Goal: Check status

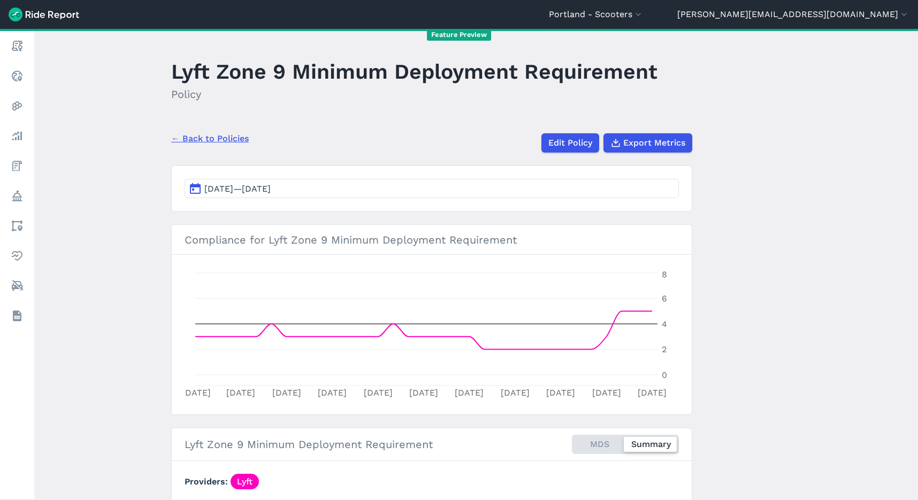
click at [262, 193] on span "[DATE]—[DATE]" at bounding box center [237, 189] width 66 height 10
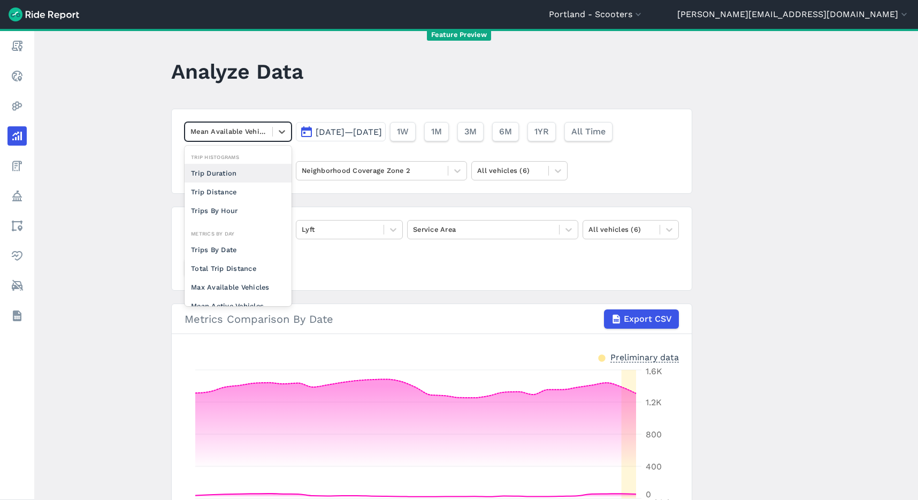
click at [227, 135] on div at bounding box center [228, 131] width 77 height 12
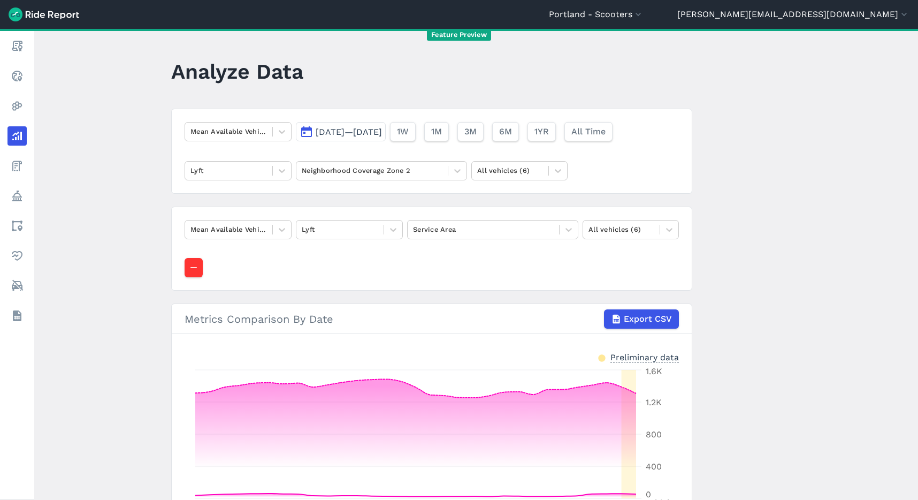
click at [129, 141] on main "Analyze Data Mean Available Vehicles [DATE]—[DATE] 1W 1M 3M 6M 1YR All Time Lyf…" at bounding box center [476, 264] width 884 height 471
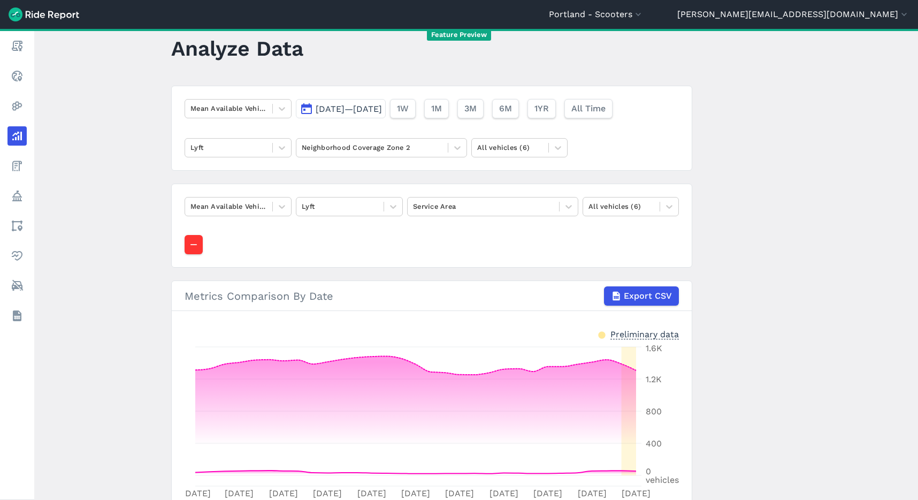
scroll to position [18, 0]
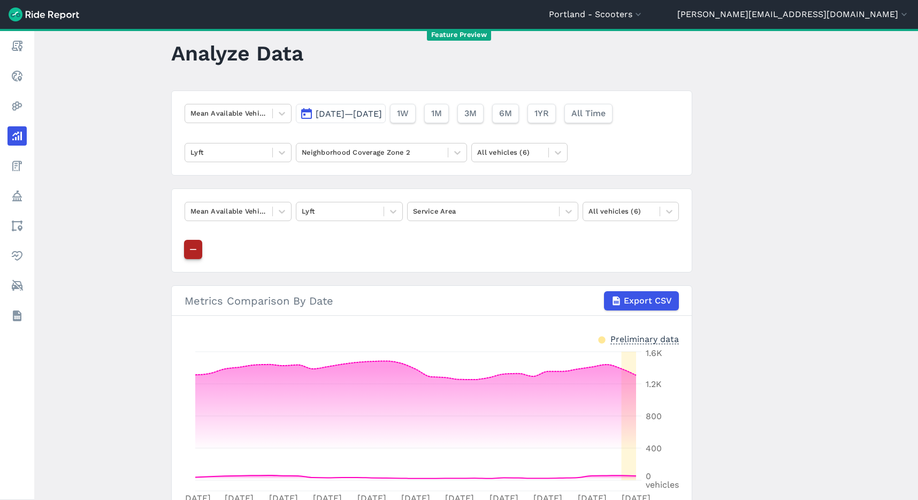
click at [191, 254] on icon "button" at bounding box center [193, 249] width 11 height 11
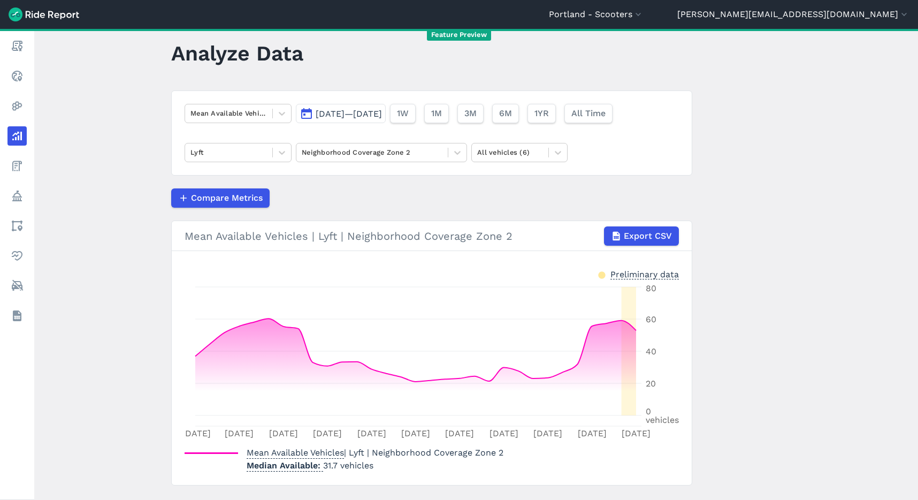
scroll to position [42, 0]
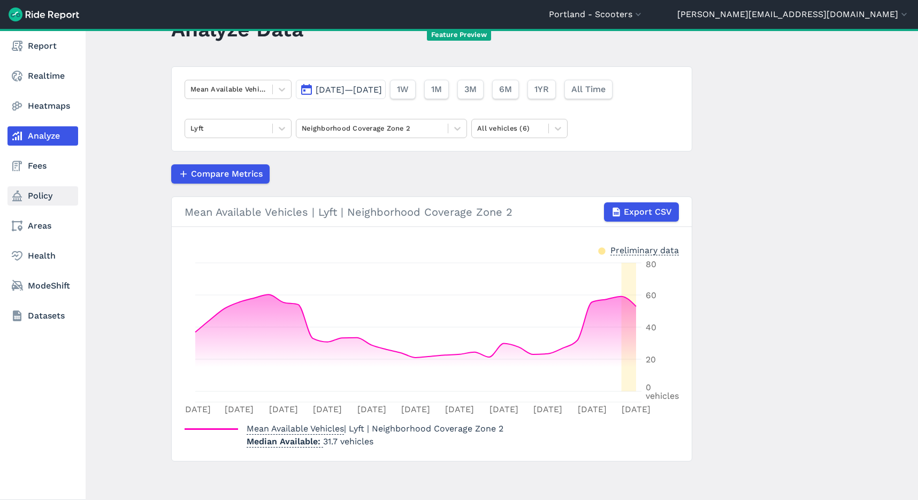
click at [42, 192] on link "Policy" at bounding box center [42, 195] width 71 height 19
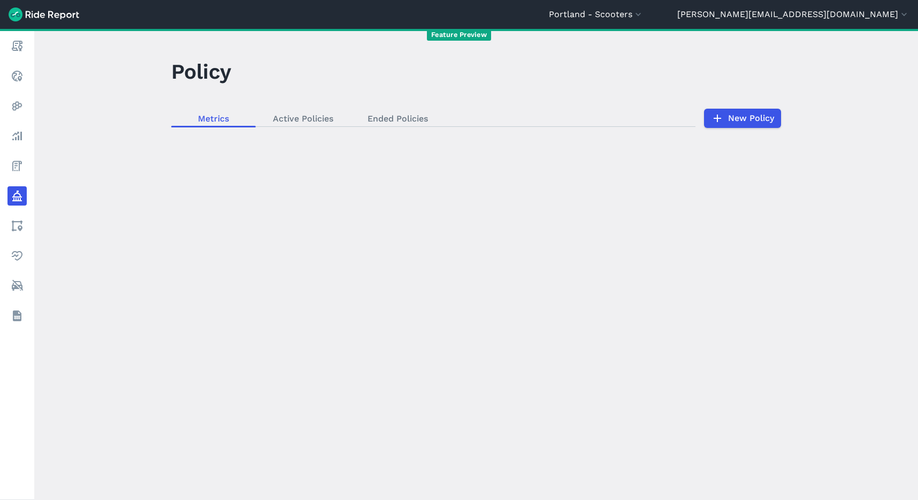
click at [295, 120] on div "loading" at bounding box center [476, 264] width 884 height 471
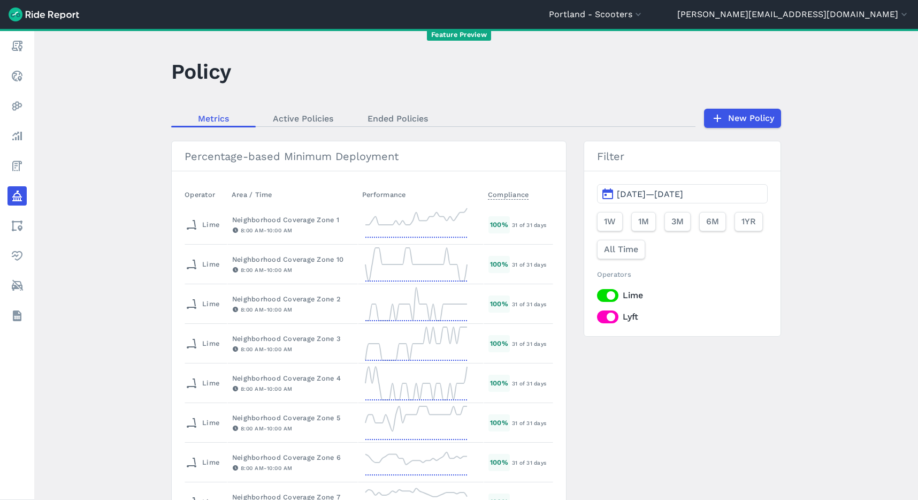
click at [674, 194] on span "[DATE]—[DATE]" at bounding box center [650, 194] width 66 height 10
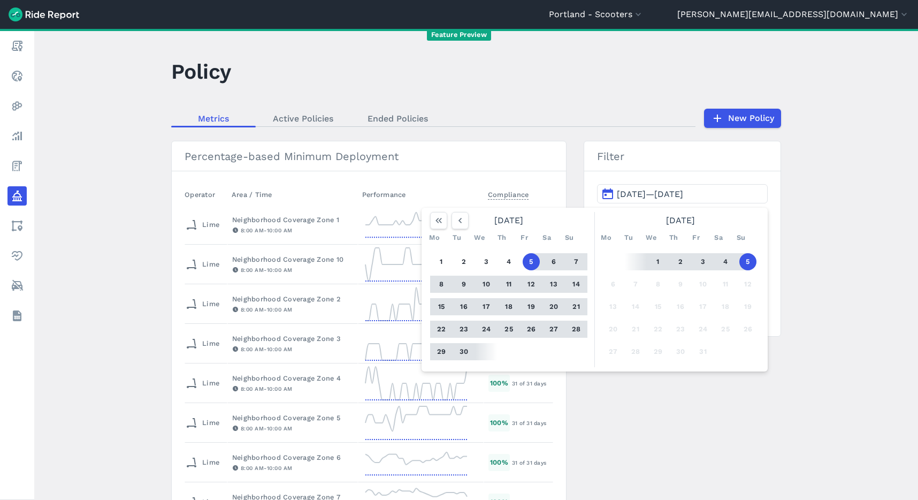
click at [746, 264] on button "5" at bounding box center [748, 261] width 17 height 17
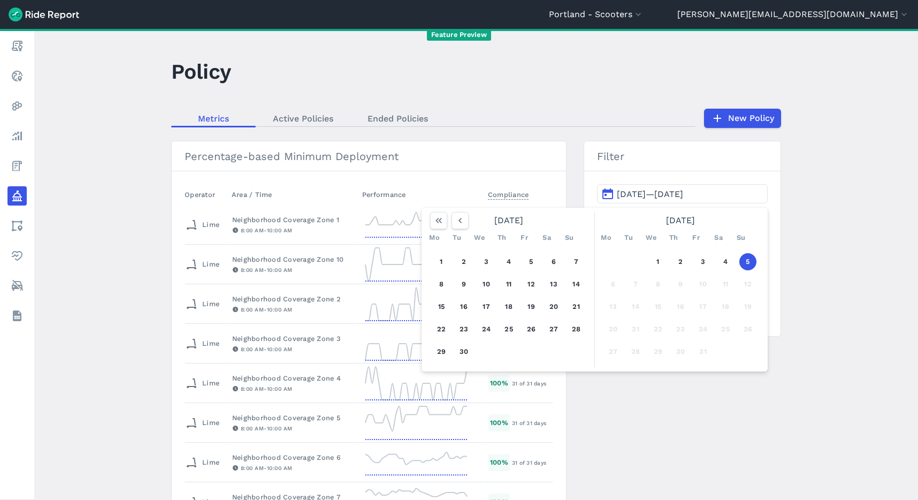
click at [744, 263] on button "5" at bounding box center [748, 261] width 17 height 17
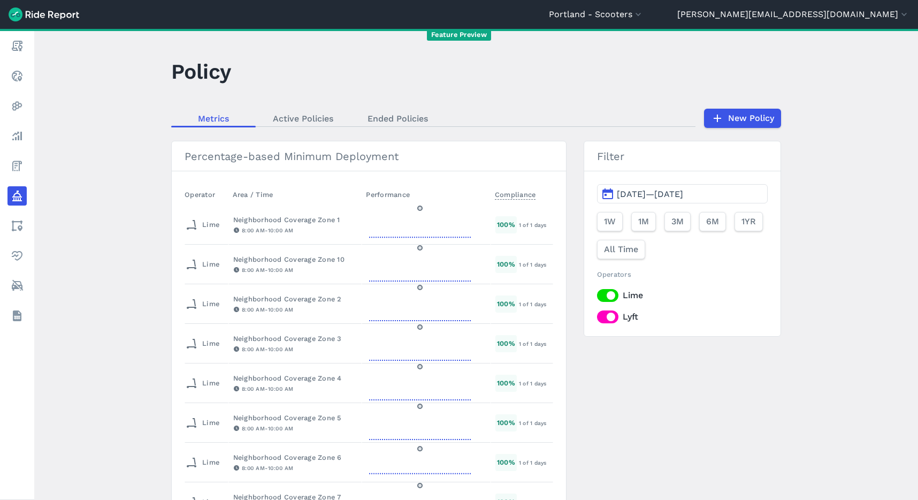
click at [665, 193] on span "[DATE]—[DATE]" at bounding box center [650, 194] width 66 height 10
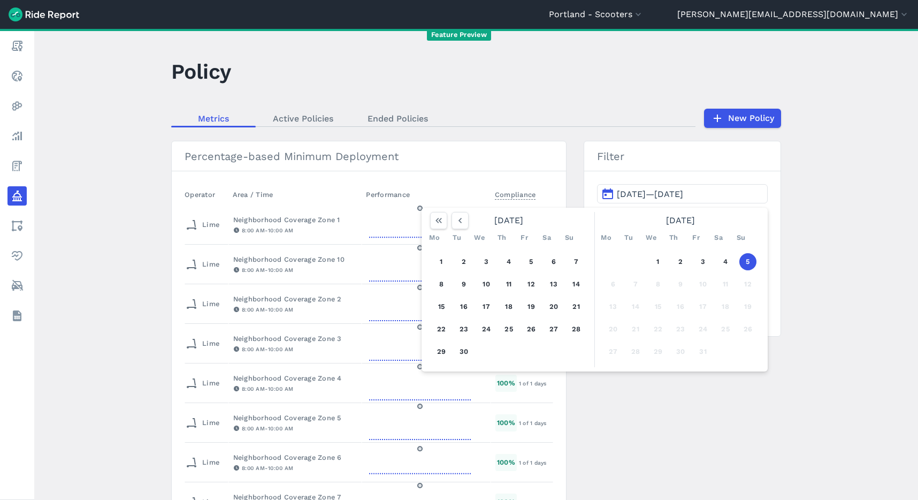
click at [661, 169] on h3 "Filter" at bounding box center [682, 156] width 196 height 30
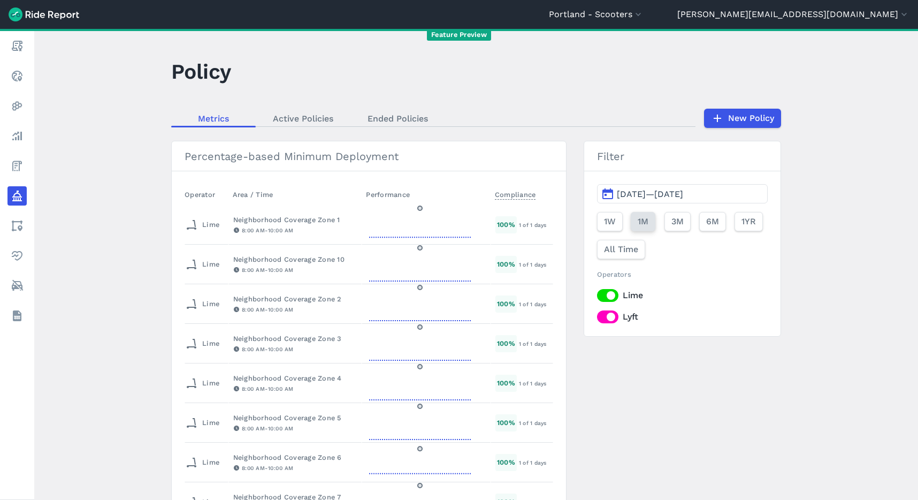
click at [643, 220] on span "1M" at bounding box center [643, 221] width 11 height 13
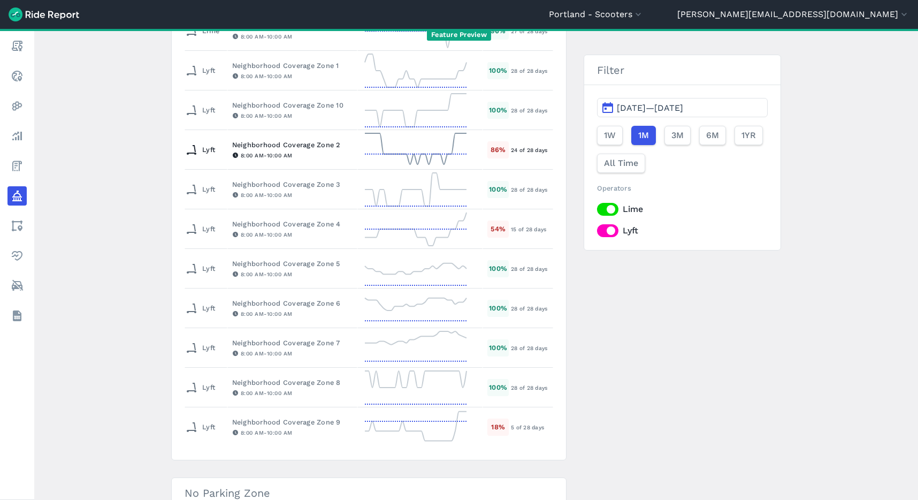
scroll to position [551, 0]
click at [288, 140] on div "Neighborhood Coverage Zone 2" at bounding box center [292, 144] width 120 height 10
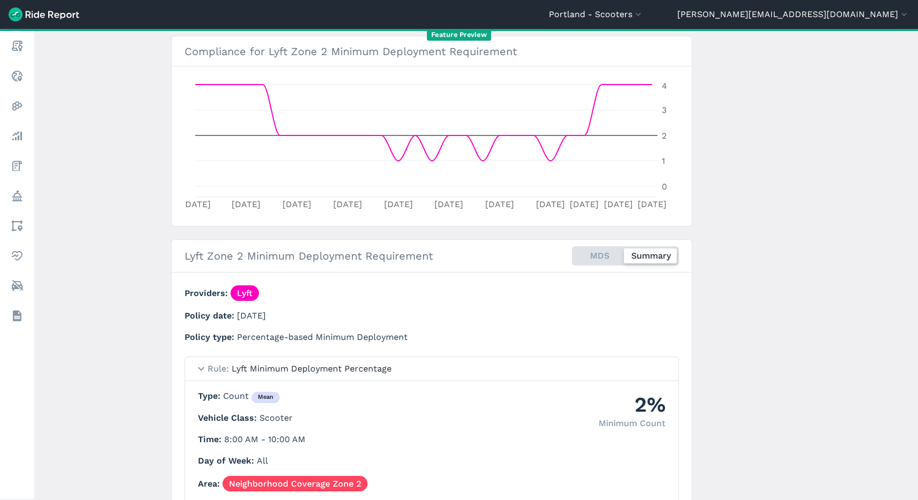
scroll to position [245, 0]
